Goal: Information Seeking & Learning: Learn about a topic

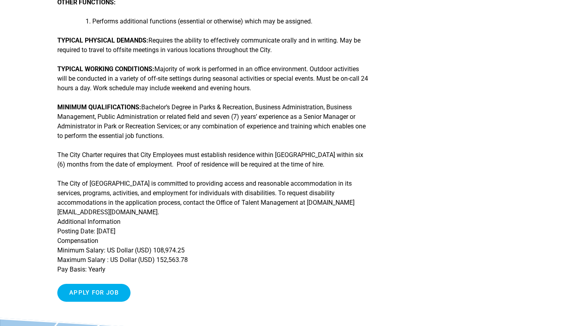
scroll to position [297, 0]
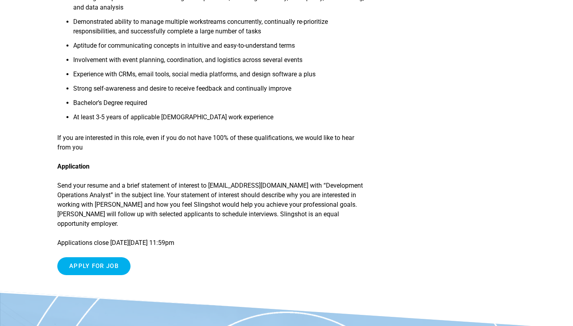
scroll to position [795, 0]
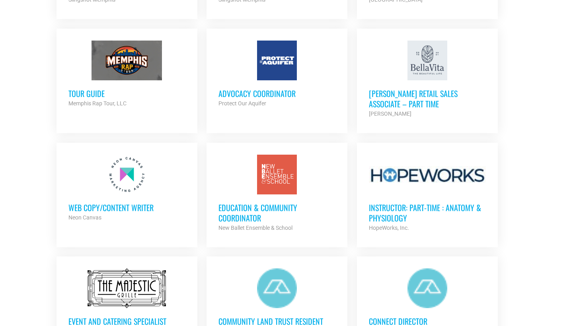
scroll to position [712, 0]
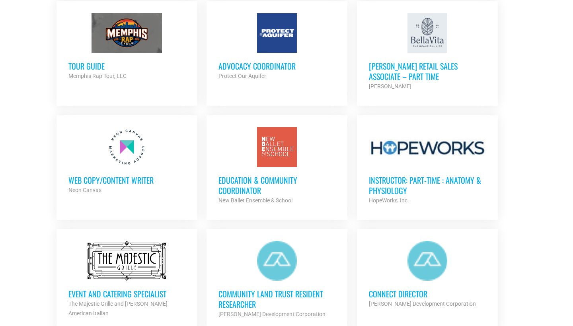
click at [259, 177] on h3 "Education & Community Coordinator" at bounding box center [277, 185] width 117 height 21
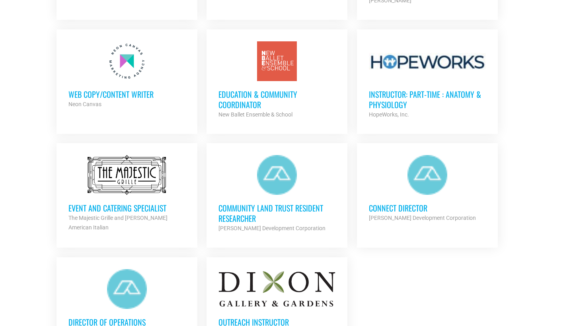
scroll to position [802, 0]
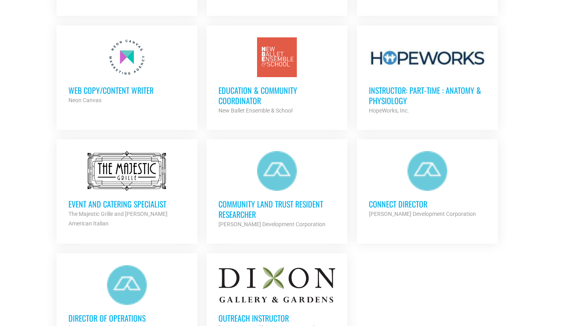
click at [242, 204] on h3 "Community Land Trust Resident Researcher" at bounding box center [277, 209] width 117 height 21
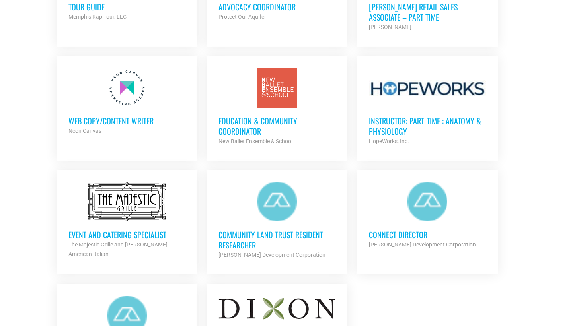
scroll to position [768, 0]
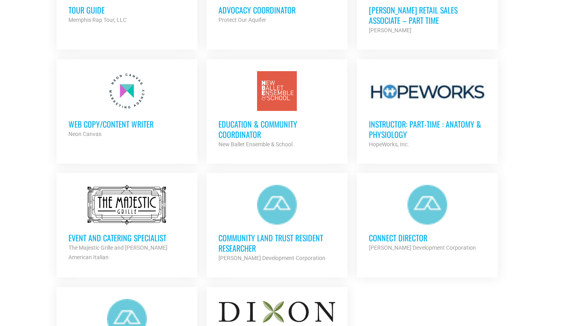
click at [248, 122] on h3 "Education & Community Coordinator" at bounding box center [277, 129] width 117 height 21
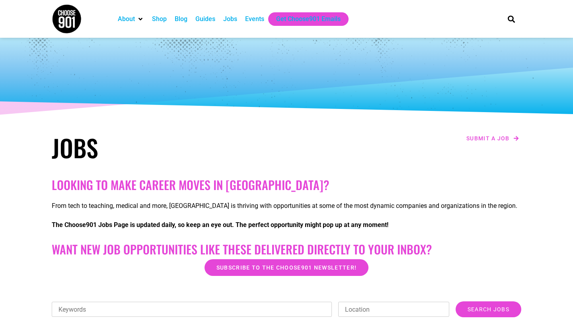
scroll to position [0, 0]
